Goal: Transaction & Acquisition: Purchase product/service

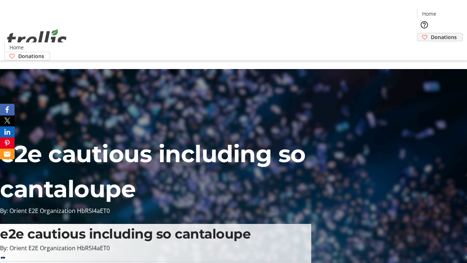
click at [431, 33] on span "Donations" at bounding box center [444, 37] width 26 height 8
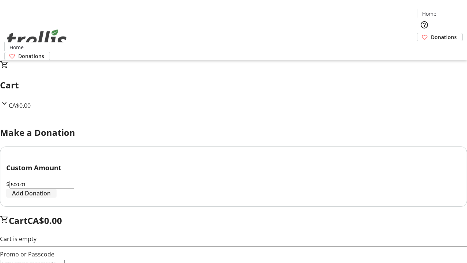
type input "500.01"
click at [51, 197] on span "Add Donation" at bounding box center [31, 193] width 39 height 9
